Goal: Task Accomplishment & Management: Use online tool/utility

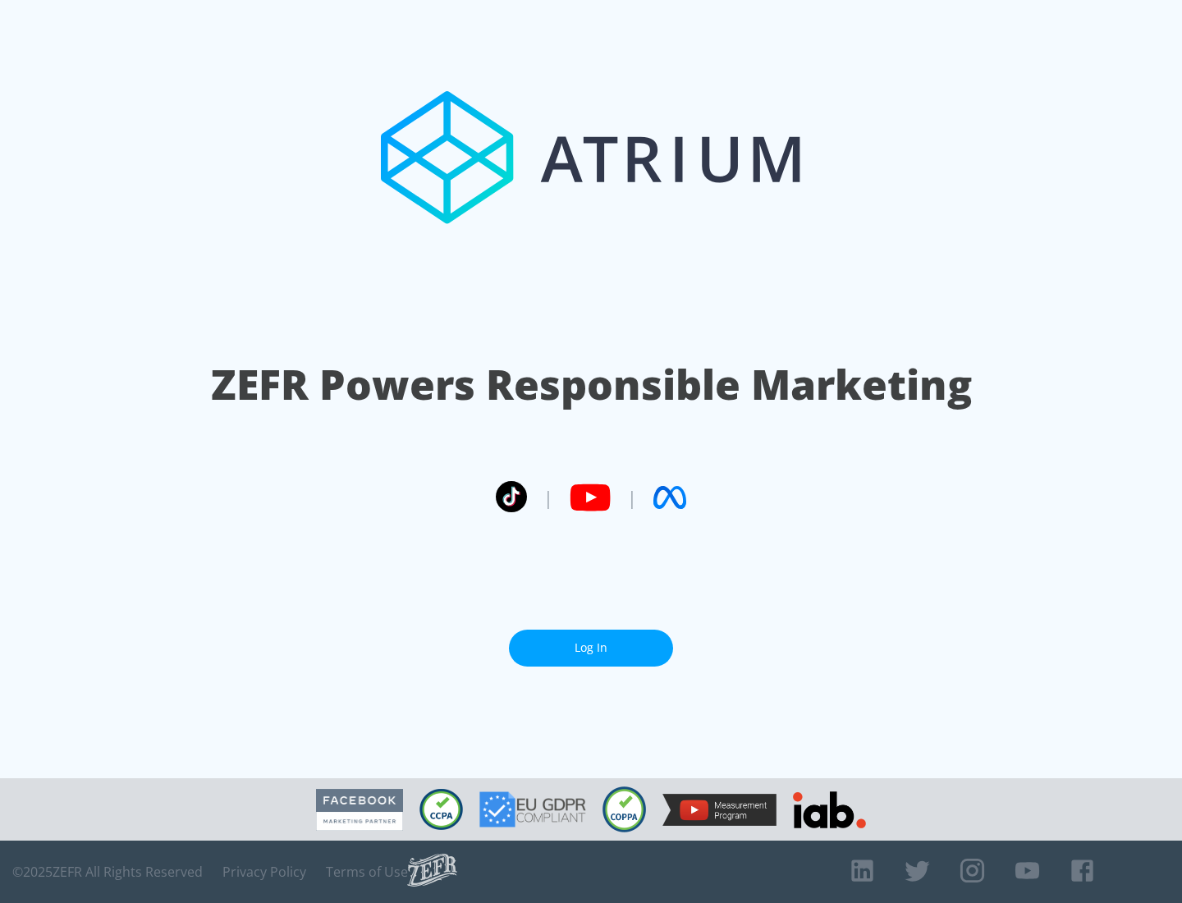
click at [591, 647] on link "Log In" at bounding box center [591, 647] width 164 height 37
